Goal: Entertainment & Leisure: Consume media (video, audio)

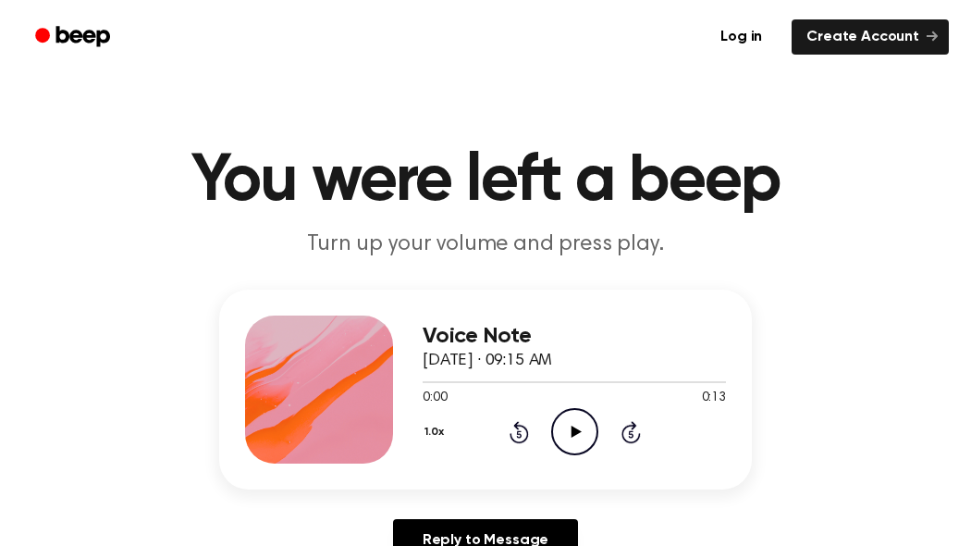
click at [570, 429] on icon "Play Audio" at bounding box center [574, 431] width 47 height 47
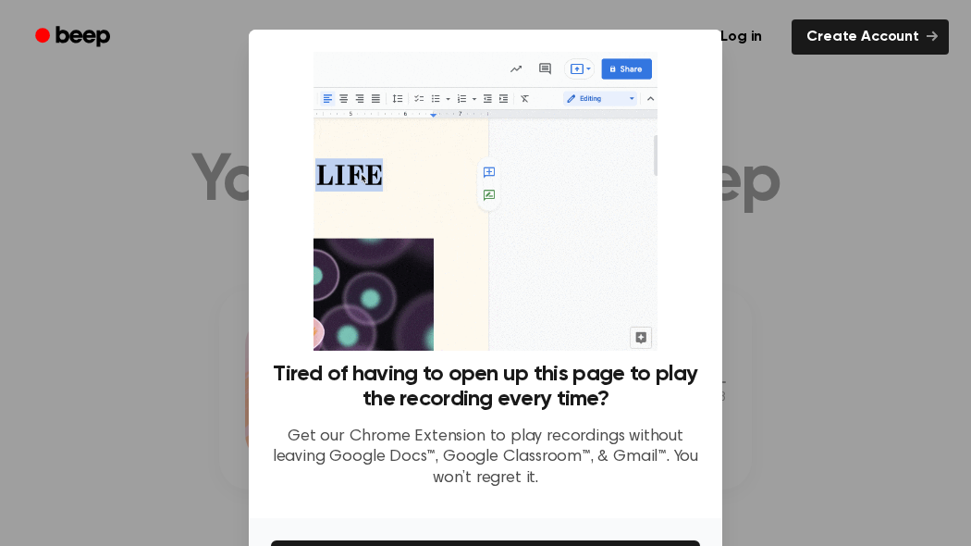
click at [783, 270] on div at bounding box center [485, 273] width 971 height 546
click at [813, 253] on div at bounding box center [485, 273] width 971 height 546
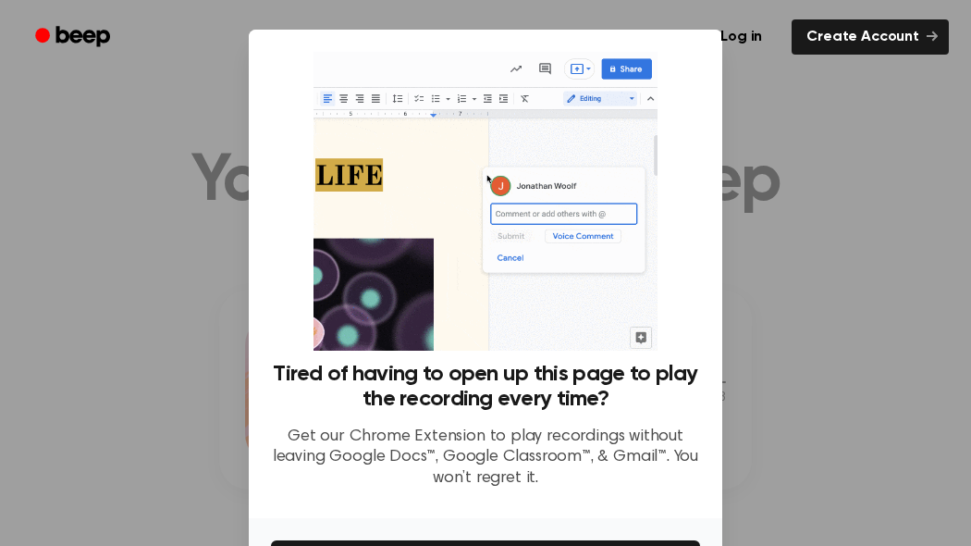
click at [860, 286] on div at bounding box center [485, 273] width 971 height 546
click at [859, 287] on div at bounding box center [485, 273] width 971 height 546
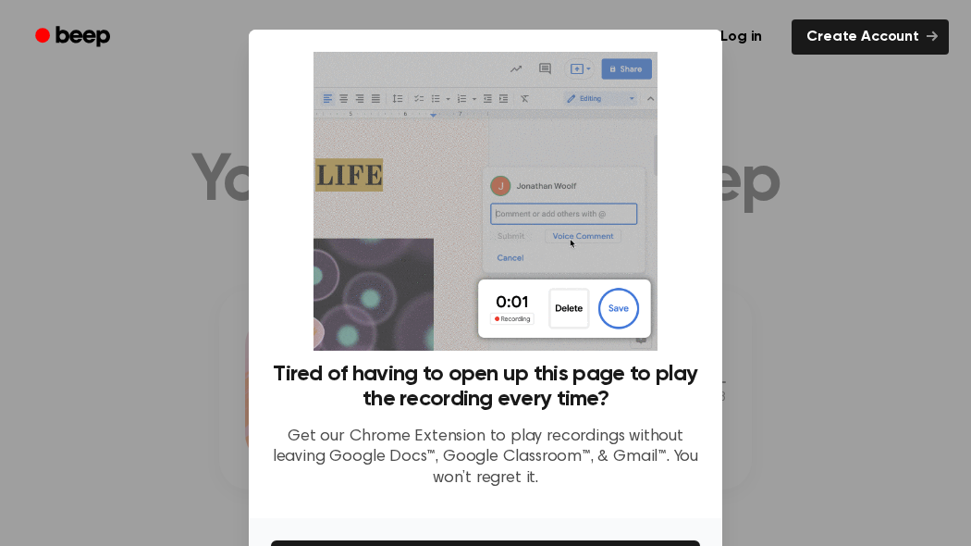
click at [859, 287] on div at bounding box center [485, 273] width 971 height 546
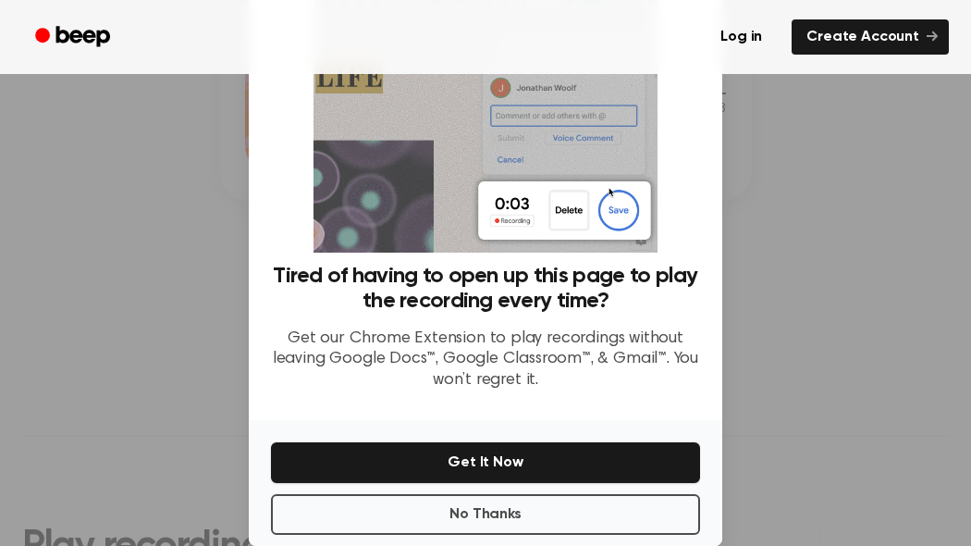
scroll to position [126, 0]
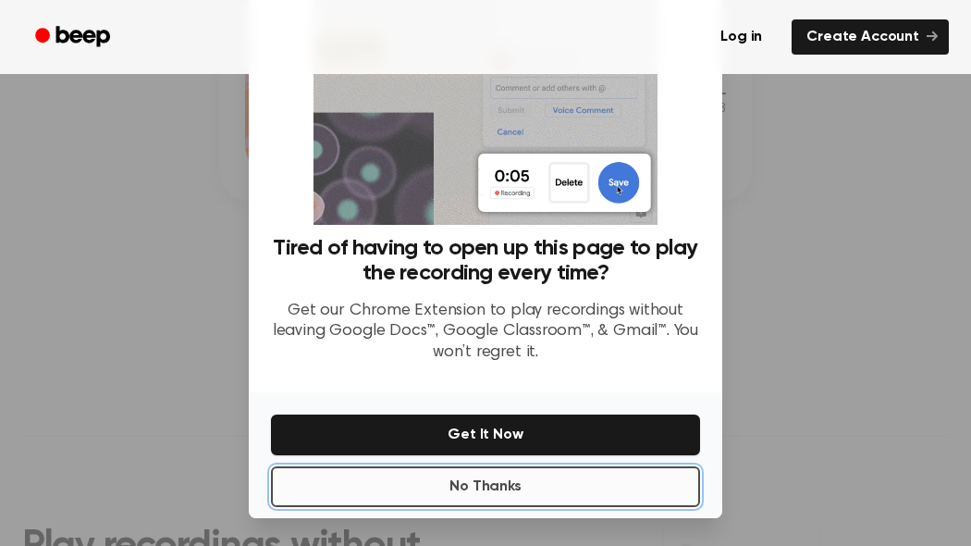
click at [550, 482] on button "No Thanks" at bounding box center [485, 486] width 429 height 41
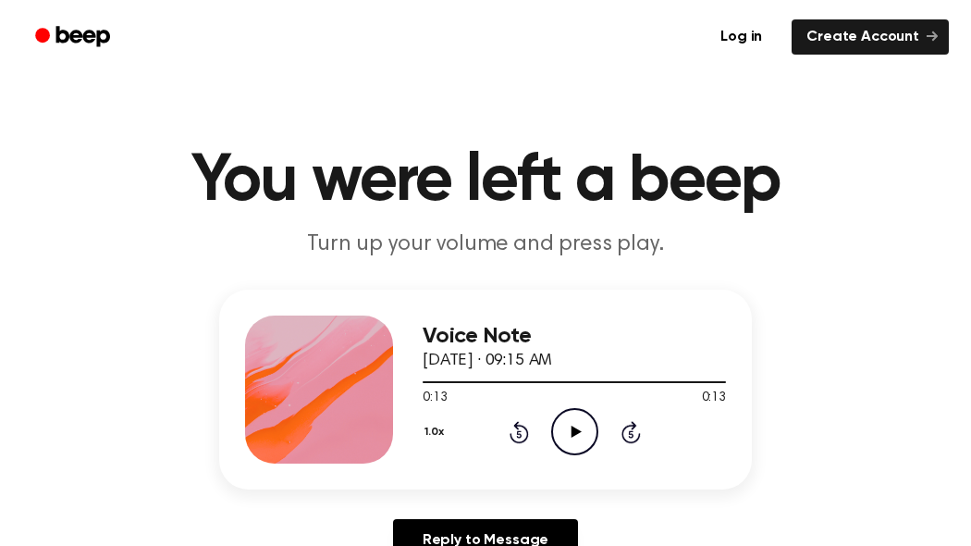
scroll to position [6, 0]
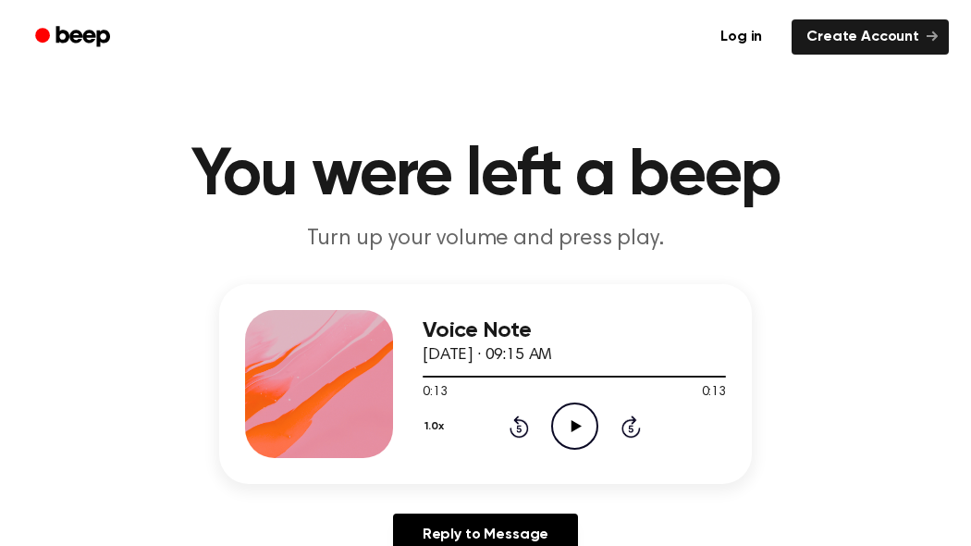
click at [570, 420] on icon "Play Audio" at bounding box center [574, 425] width 47 height 47
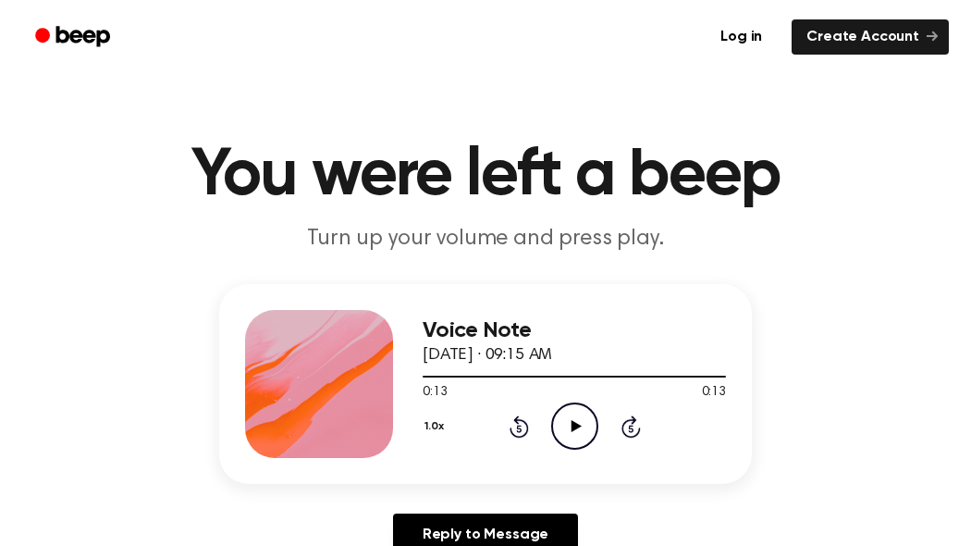
scroll to position [106, 0]
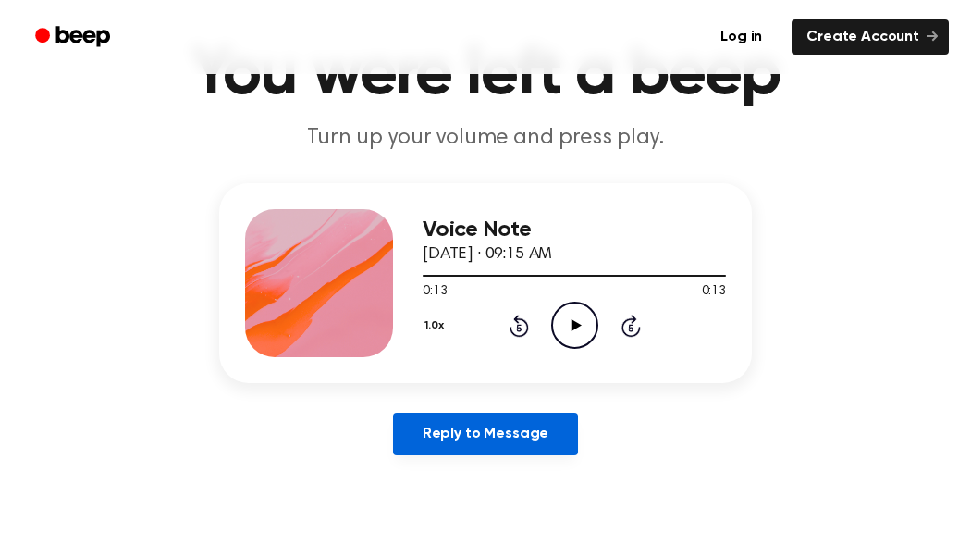
click at [495, 429] on link "Reply to Message" at bounding box center [485, 434] width 185 height 43
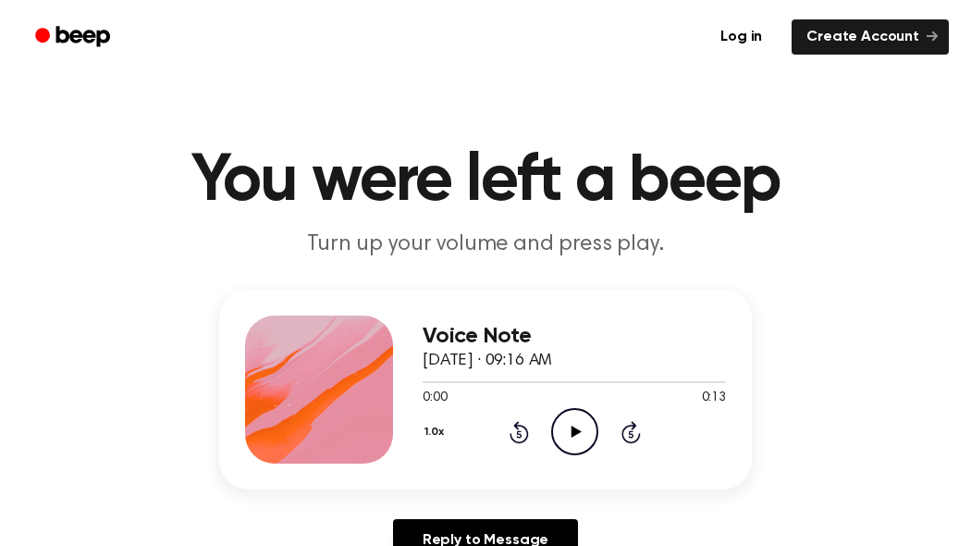
click at [581, 445] on icon "Play Audio" at bounding box center [574, 431] width 47 height 47
click at [586, 446] on icon "Play Audio" at bounding box center [574, 431] width 47 height 47
click at [586, 446] on icon "Pause Audio" at bounding box center [574, 431] width 47 height 47
click at [521, 432] on icon "Rewind 5 seconds" at bounding box center [519, 432] width 20 height 24
click at [521, 433] on icon "Rewind 5 seconds" at bounding box center [519, 432] width 20 height 24
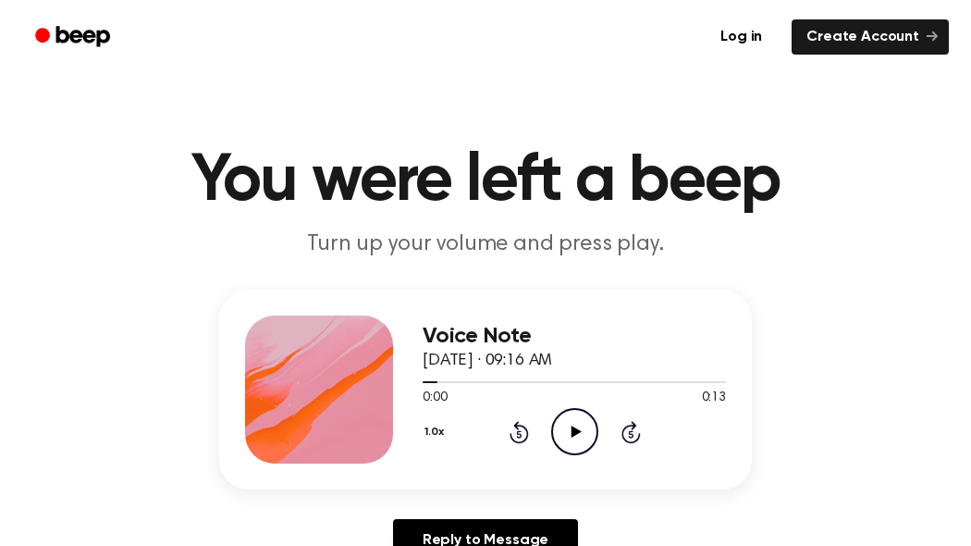
click at [521, 434] on icon "Rewind 5 seconds" at bounding box center [519, 432] width 20 height 24
click at [582, 401] on div "0:00 0:13" at bounding box center [574, 398] width 303 height 19
click at [569, 423] on icon "Play Audio" at bounding box center [574, 431] width 47 height 47
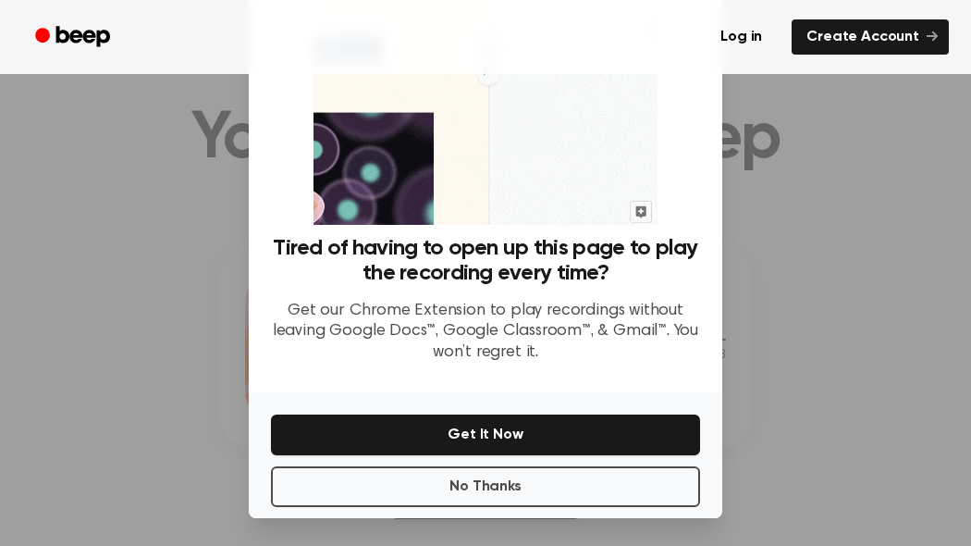
scroll to position [44, 0]
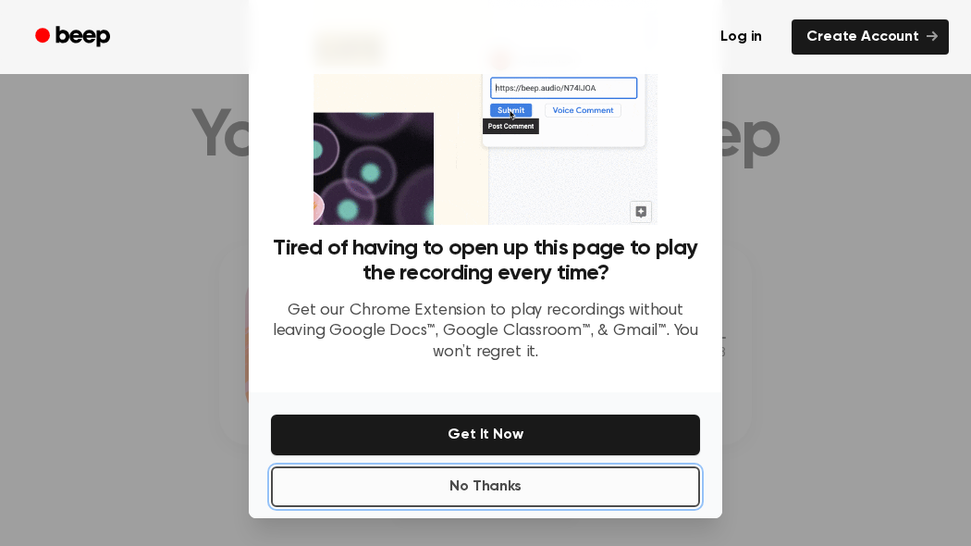
click at [538, 489] on button "No Thanks" at bounding box center [485, 486] width 429 height 41
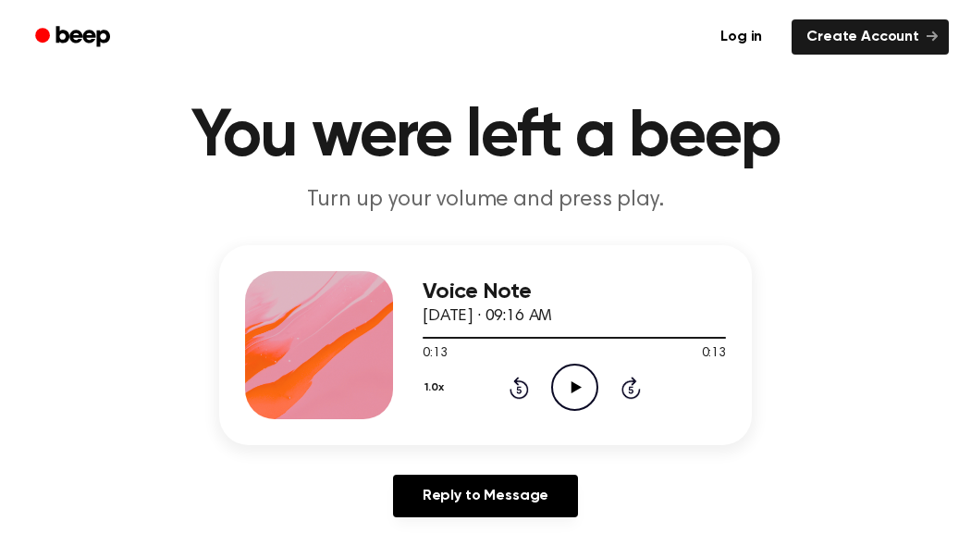
click at [538, 489] on link "Reply to Message" at bounding box center [485, 496] width 185 height 43
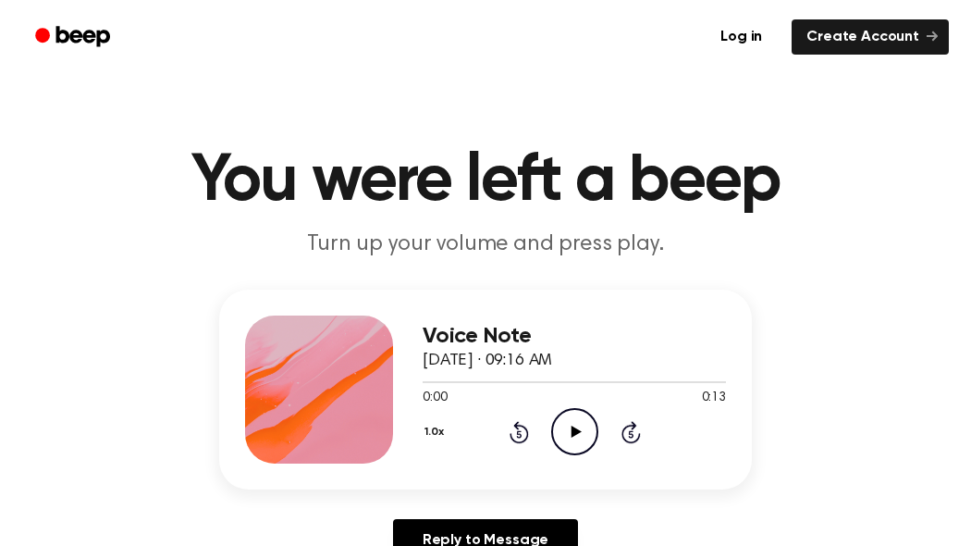
scroll to position [44, 0]
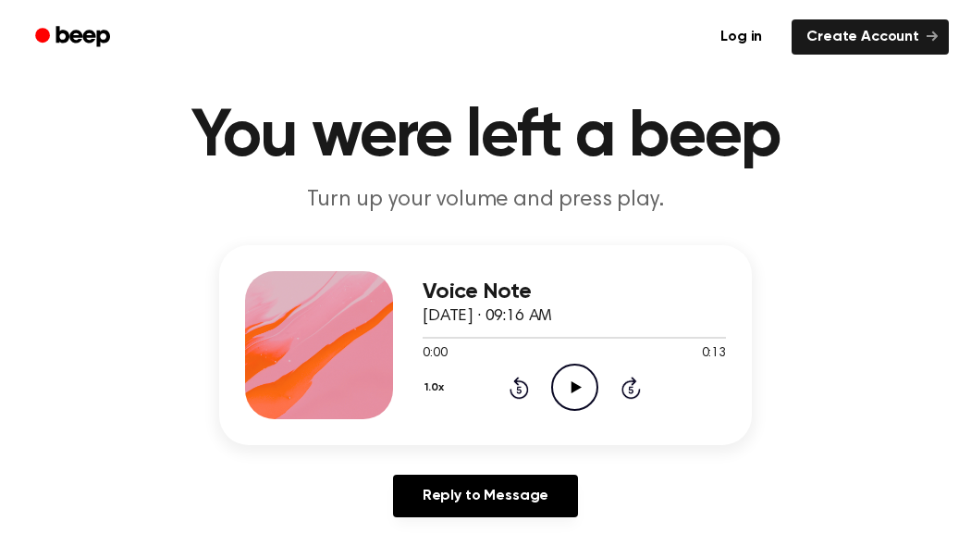
click at [559, 373] on icon "Play Audio" at bounding box center [574, 387] width 47 height 47
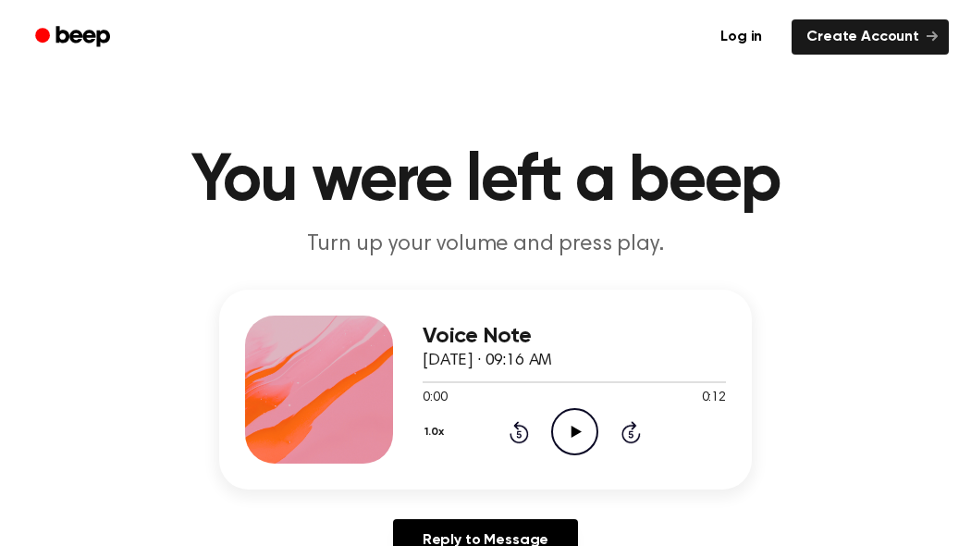
click at [582, 431] on icon "Play Audio" at bounding box center [574, 431] width 47 height 47
click at [580, 428] on icon "Play Audio" at bounding box center [574, 431] width 47 height 47
click at [573, 430] on icon at bounding box center [576, 432] width 10 height 12
click at [574, 436] on icon "Play Audio" at bounding box center [574, 431] width 47 height 47
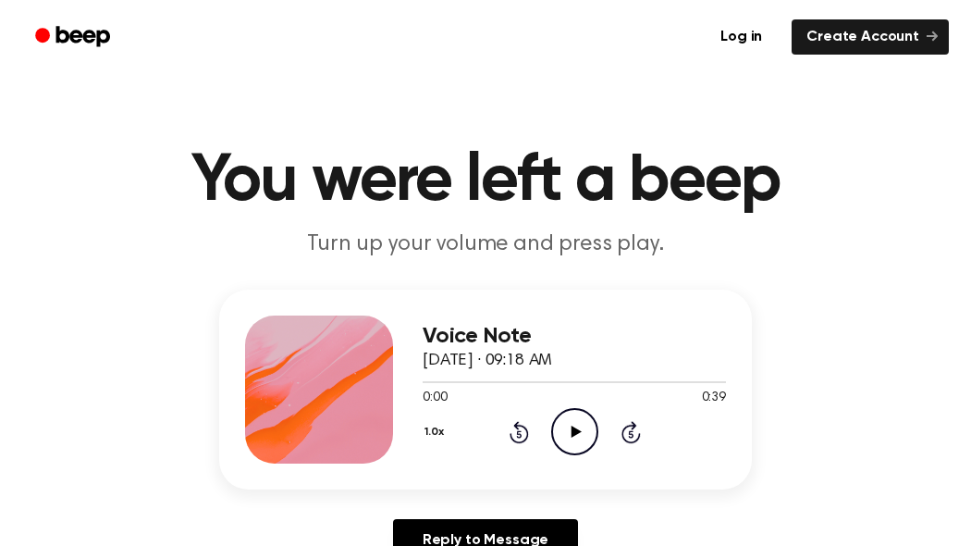
click at [578, 429] on icon "Play Audio" at bounding box center [574, 431] width 47 height 47
click at [587, 438] on icon "Play Audio" at bounding box center [574, 431] width 47 height 47
click at [591, 436] on icon "Play Audio" at bounding box center [574, 431] width 47 height 47
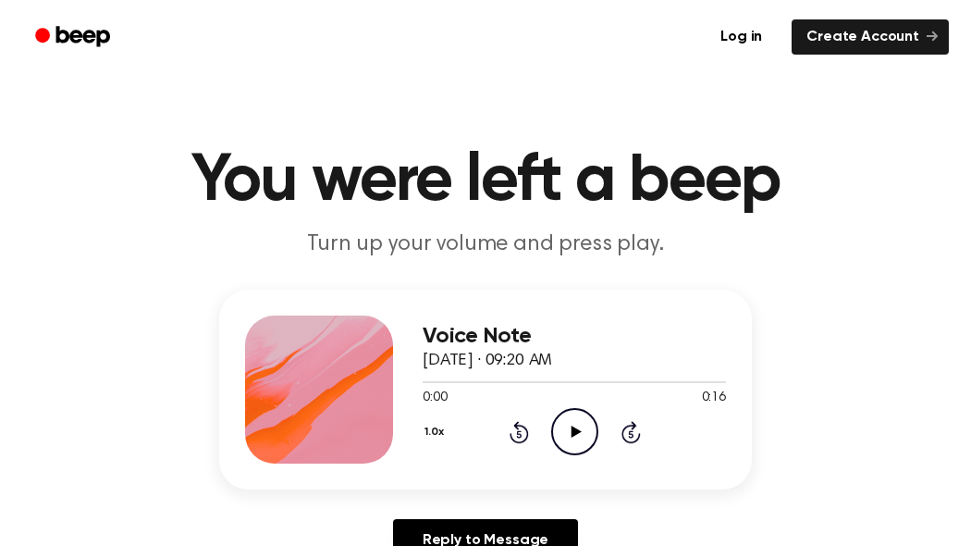
click at [557, 438] on icon "Play Audio" at bounding box center [574, 431] width 47 height 47
click at [583, 451] on circle at bounding box center [574, 431] width 45 height 45
click at [583, 434] on icon "Play Audio" at bounding box center [574, 431] width 47 height 47
click at [575, 432] on icon at bounding box center [576, 432] width 10 height 12
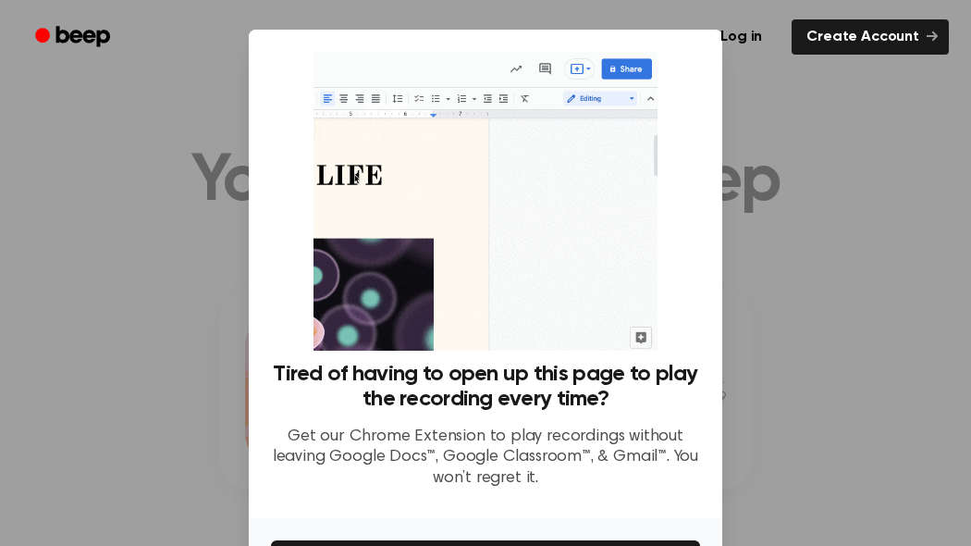
scroll to position [126, 0]
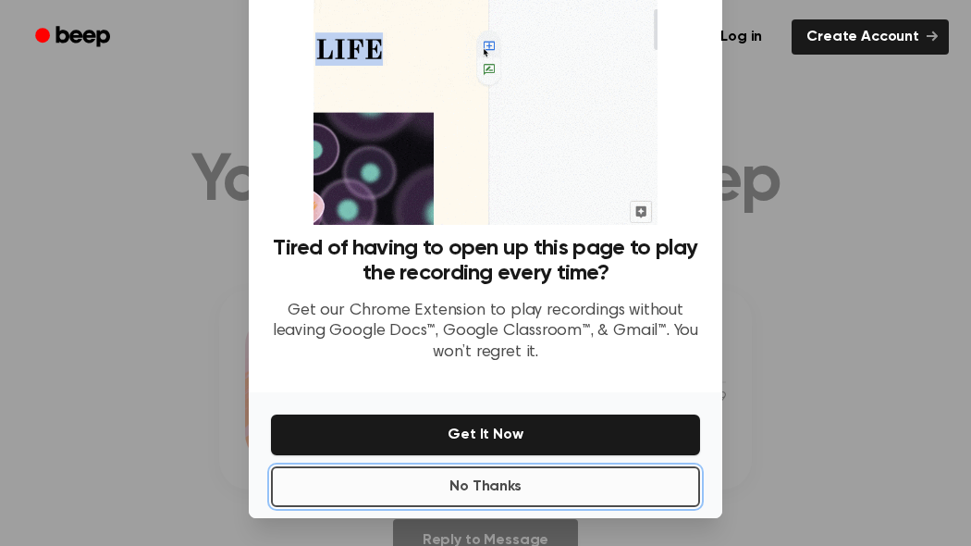
click at [576, 483] on button "No Thanks" at bounding box center [485, 486] width 429 height 41
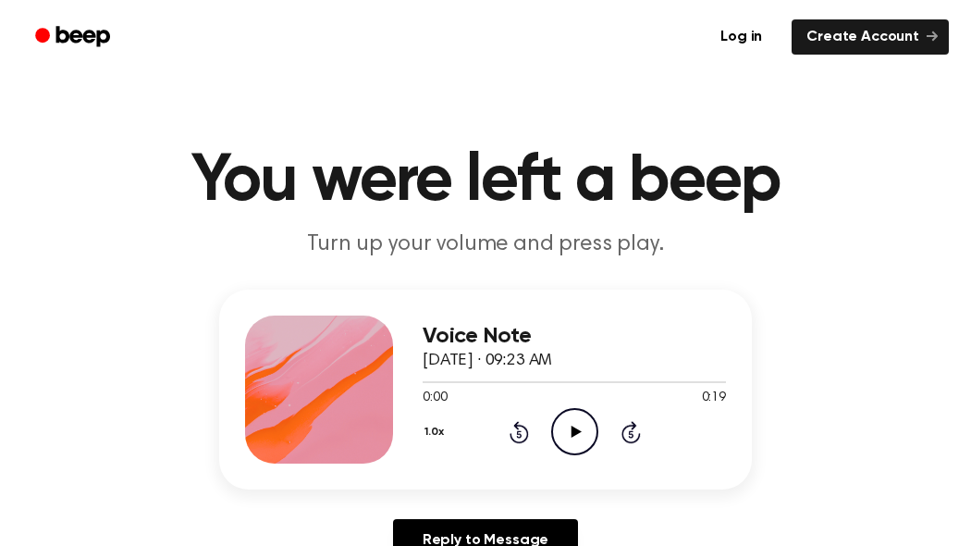
click at [570, 418] on icon "Play Audio" at bounding box center [574, 431] width 47 height 47
